Goal: Information Seeking & Learning: Learn about a topic

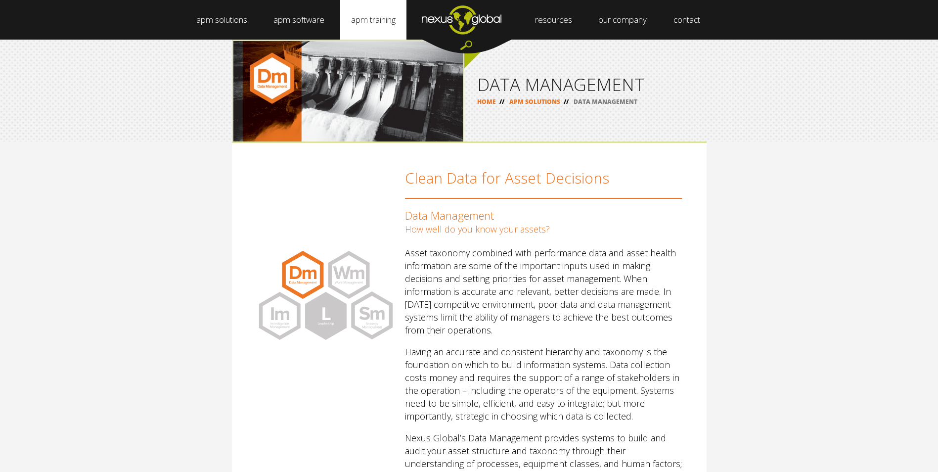
click at [380, 21] on link "apm training" at bounding box center [373, 20] width 66 height 40
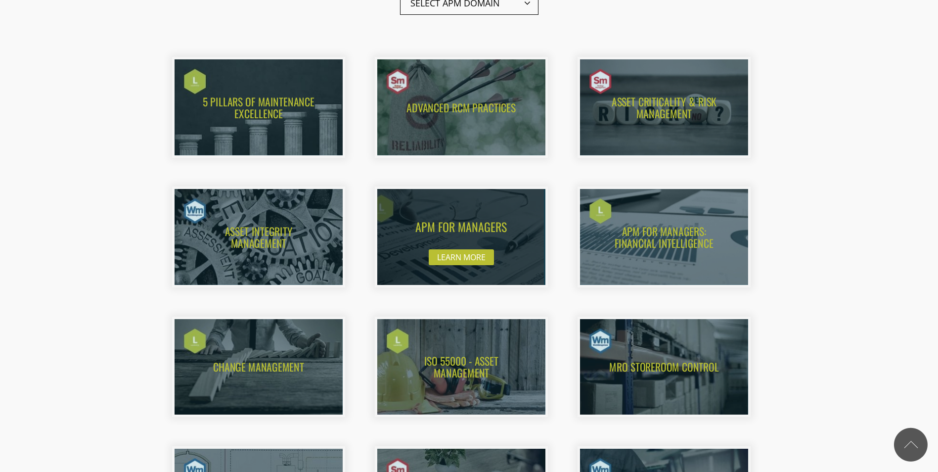
scroll to position [544, 0]
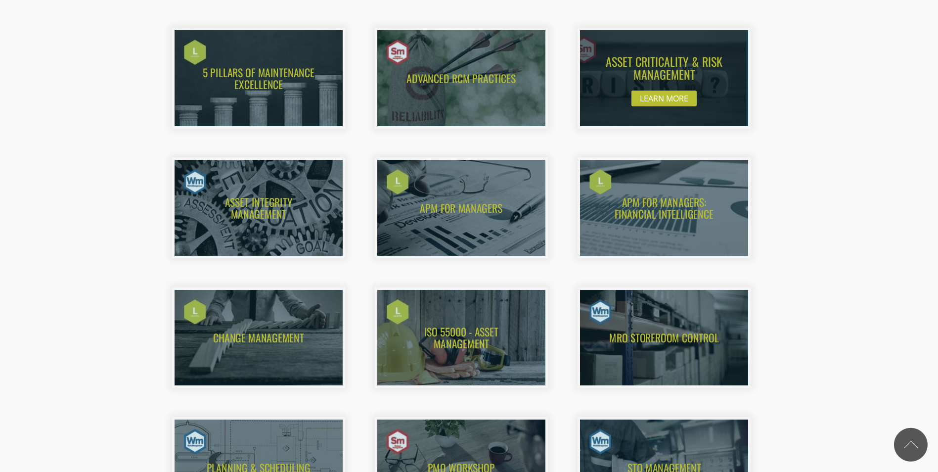
click at [656, 71] on img at bounding box center [654, 78] width 185 height 105
